Goal: Navigation & Orientation: Understand site structure

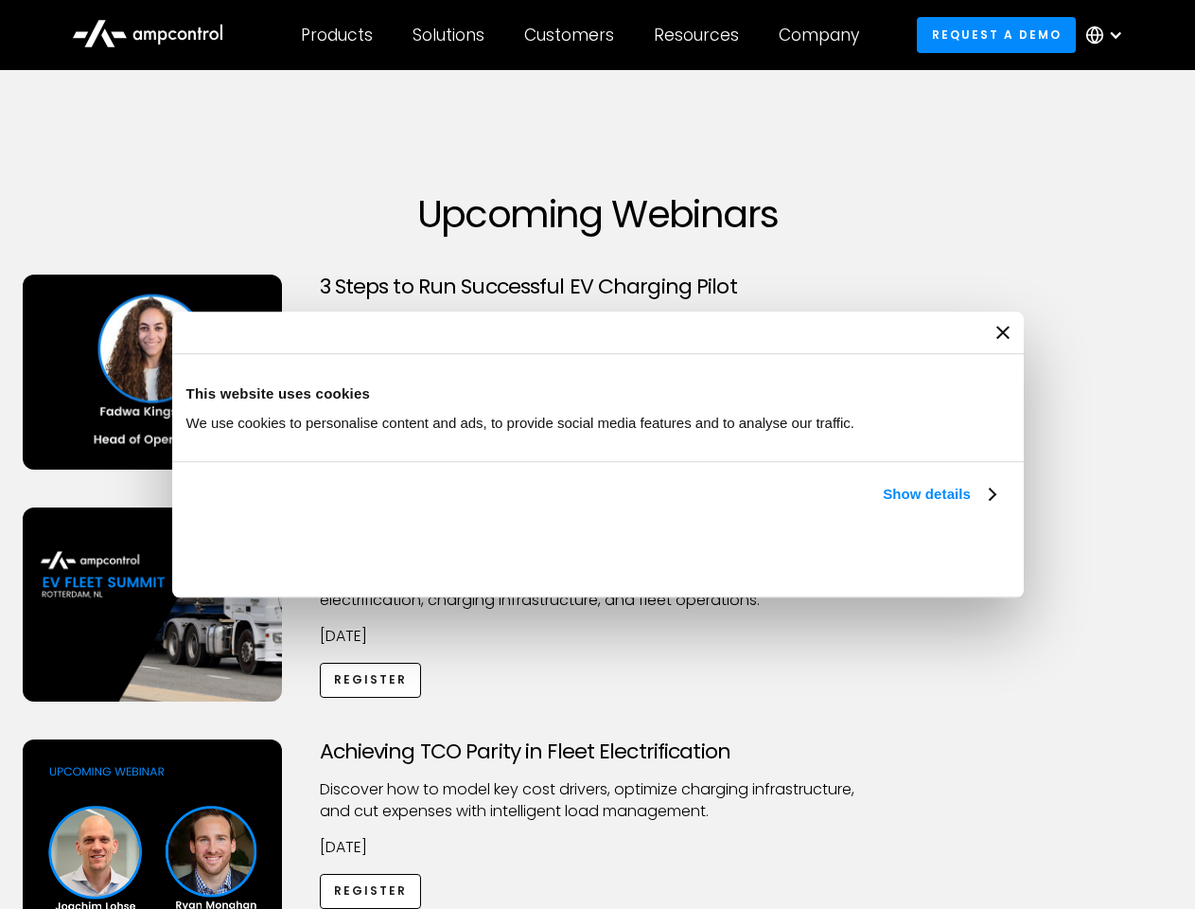
click at [883, 505] on link "Show details" at bounding box center [939, 494] width 112 height 23
click at [0, 0] on div "Necessary cookies help make a website usable by enabling basic functions like p…" at bounding box center [0, 0] width 0 height 0
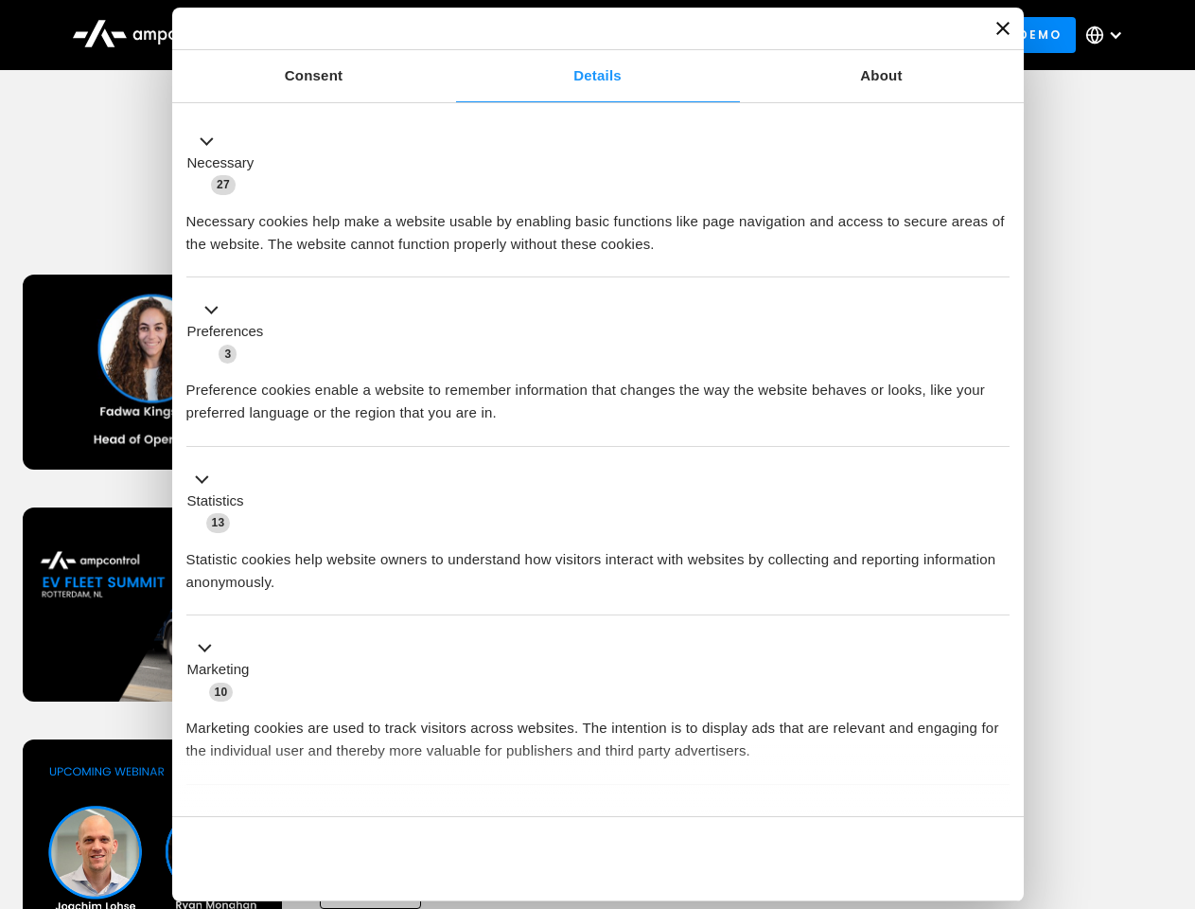
click at [1175, 763] on div "Achieving TCO Parity in Fleet Electrification Discover how to model key cost dr…" at bounding box center [598, 887] width 1189 height 297
click at [582, 35] on div "Customers" at bounding box center [569, 35] width 90 height 21
click at [336, 35] on div "Products" at bounding box center [337, 35] width 72 height 21
click at [450, 35] on div "Solutions" at bounding box center [449, 35] width 72 height 21
click at [573, 35] on div "Customers" at bounding box center [569, 35] width 90 height 21
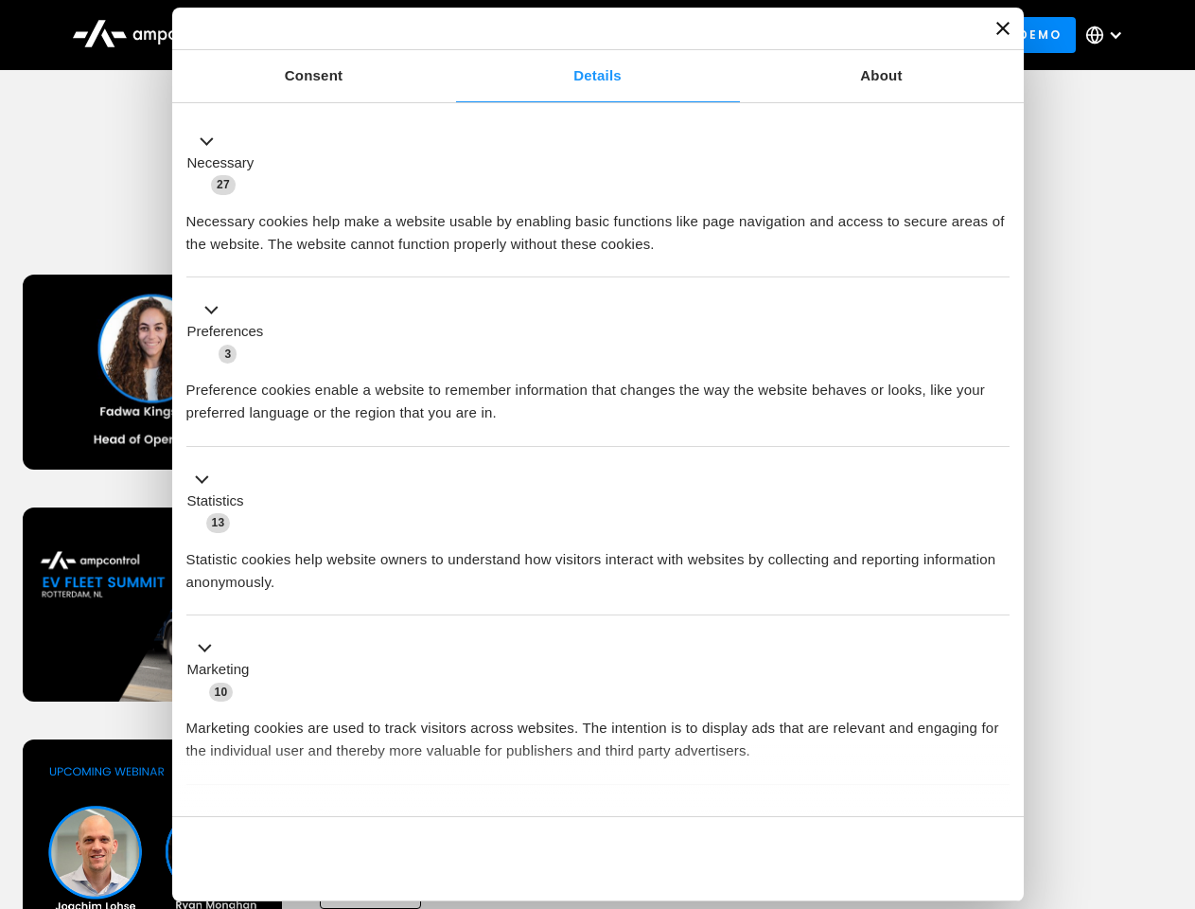
click at [700, 35] on div "Resources" at bounding box center [696, 35] width 85 height 21
click at [825, 35] on div "Company" at bounding box center [819, 35] width 80 height 21
click at [1109, 35] on div at bounding box center [1115, 34] width 15 height 15
